Goal: Book appointment/travel/reservation

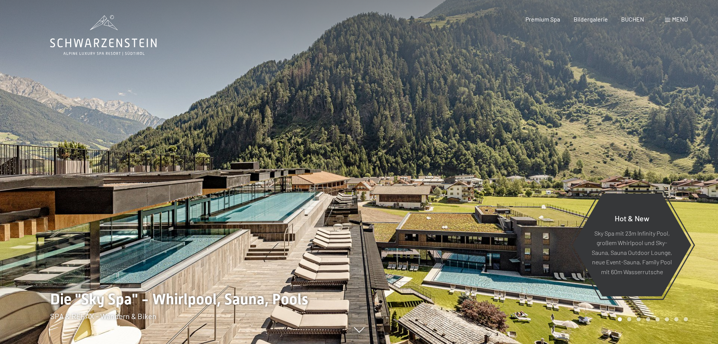
click at [670, 17] on div "Menü" at bounding box center [676, 19] width 23 height 8
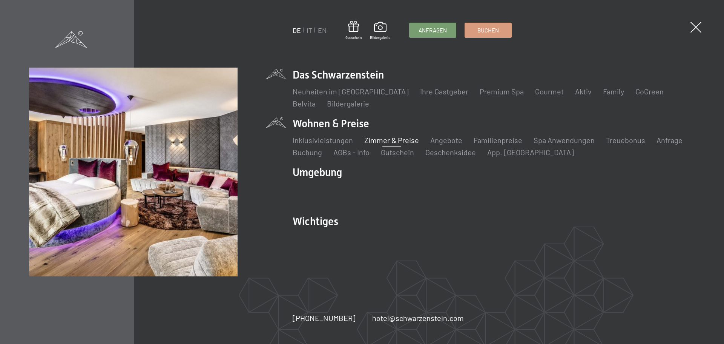
click at [378, 136] on link "Zimmer & Preise" at bounding box center [391, 139] width 55 height 9
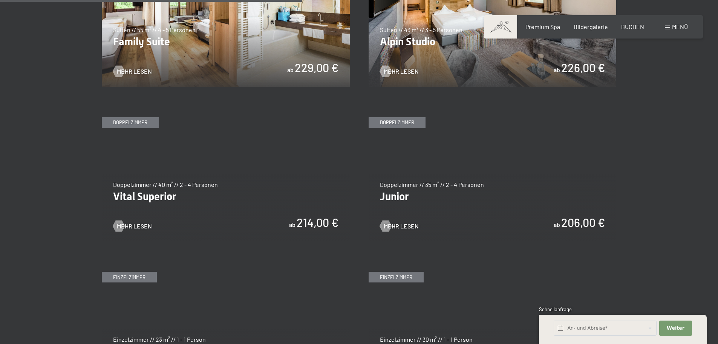
scroll to position [1018, 0]
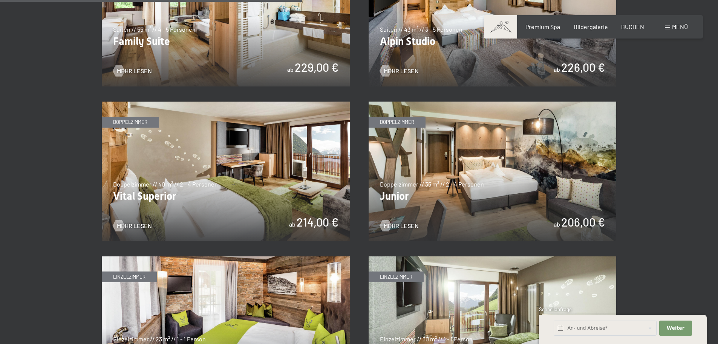
click at [417, 176] on img at bounding box center [493, 171] width 248 height 140
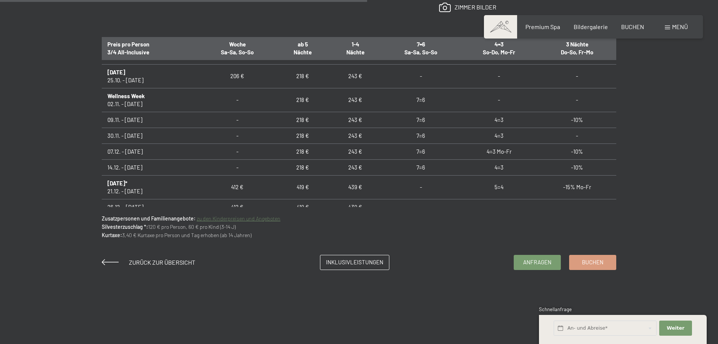
scroll to position [113, 0]
